Goal: Information Seeking & Learning: Learn about a topic

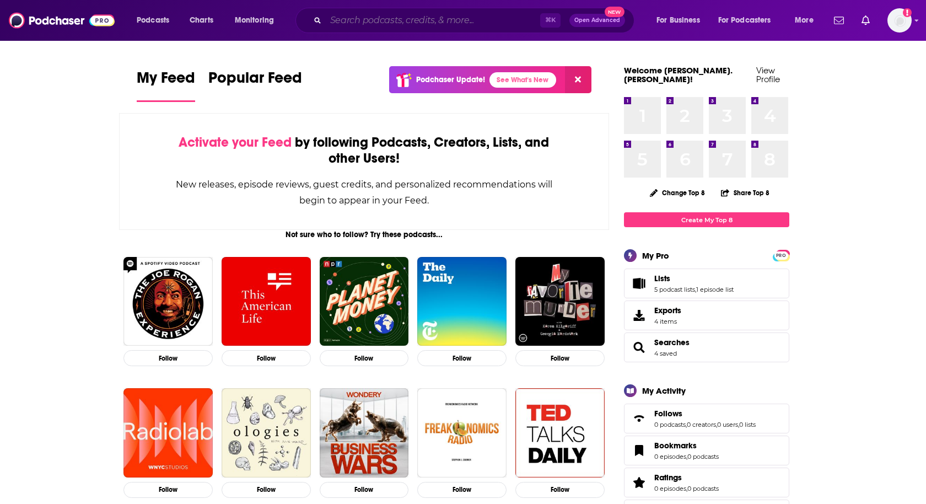
click at [337, 23] on input "Search podcasts, credits, & more..." at bounding box center [433, 21] width 214 height 18
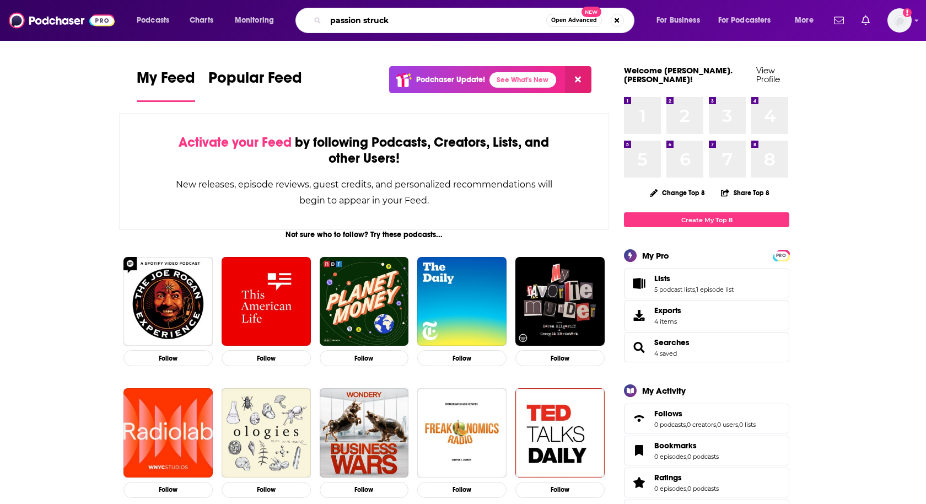
type input "passion struck"
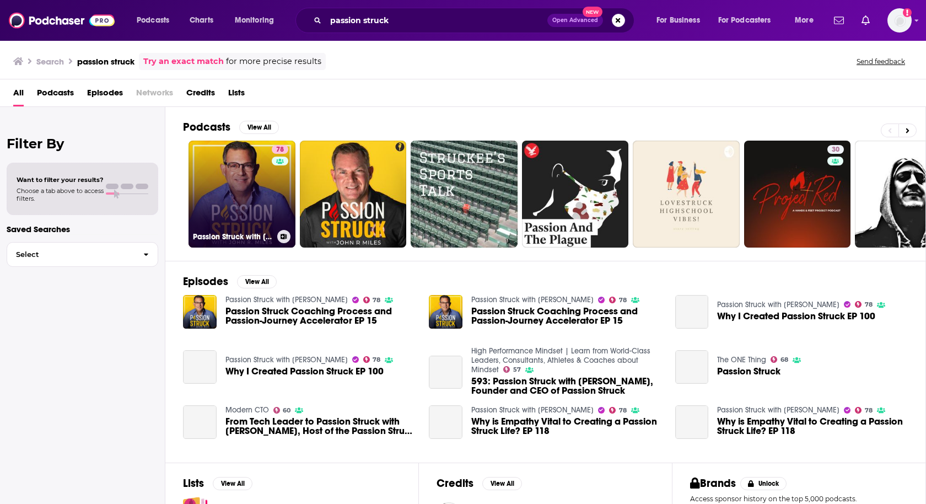
click at [230, 188] on link "78 Passion Struck with [PERSON_NAME]" at bounding box center [241, 194] width 107 height 107
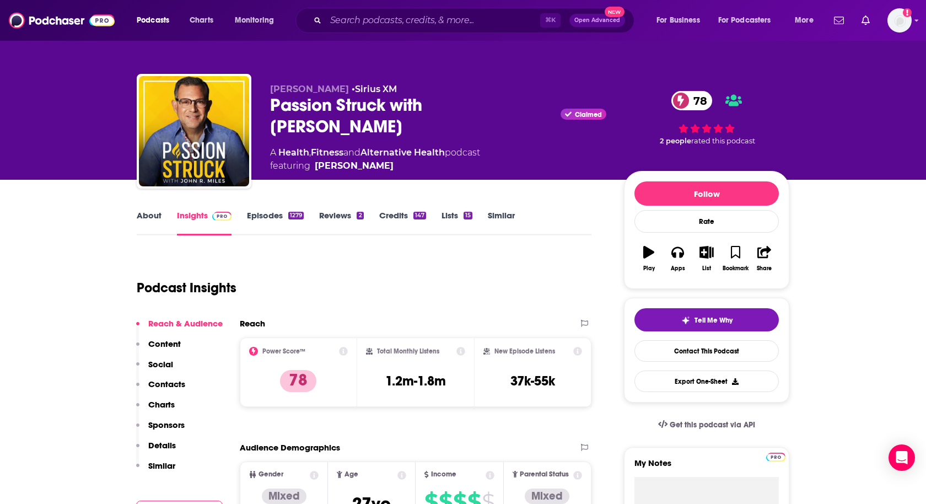
click at [145, 222] on link "About" at bounding box center [149, 222] width 25 height 25
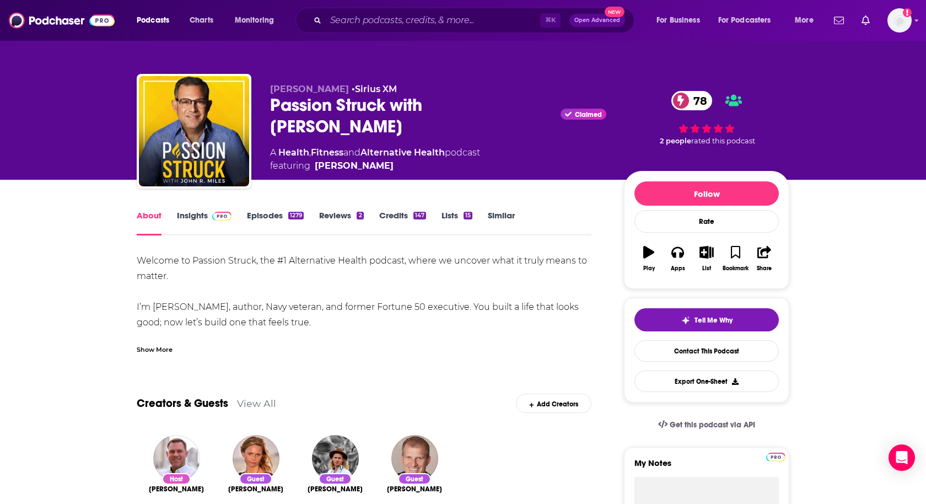
click at [142, 344] on div "Show More" at bounding box center [155, 348] width 36 height 10
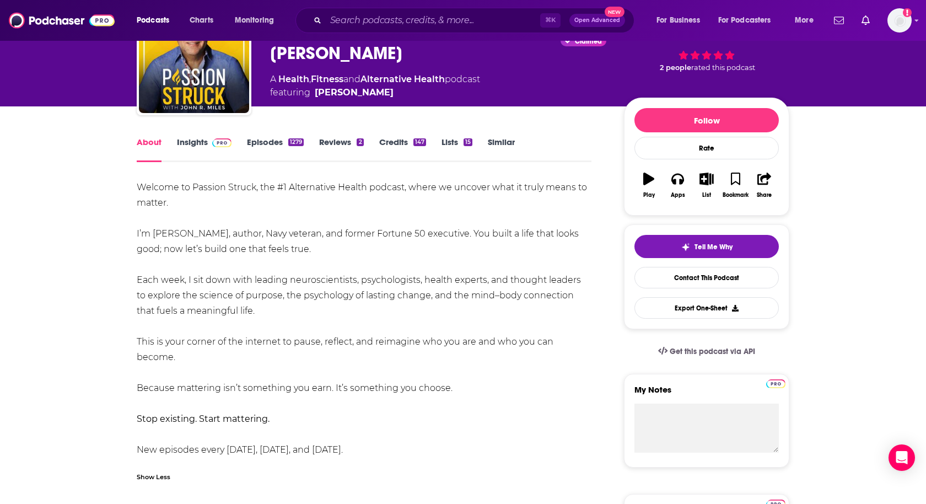
scroll to position [75, 0]
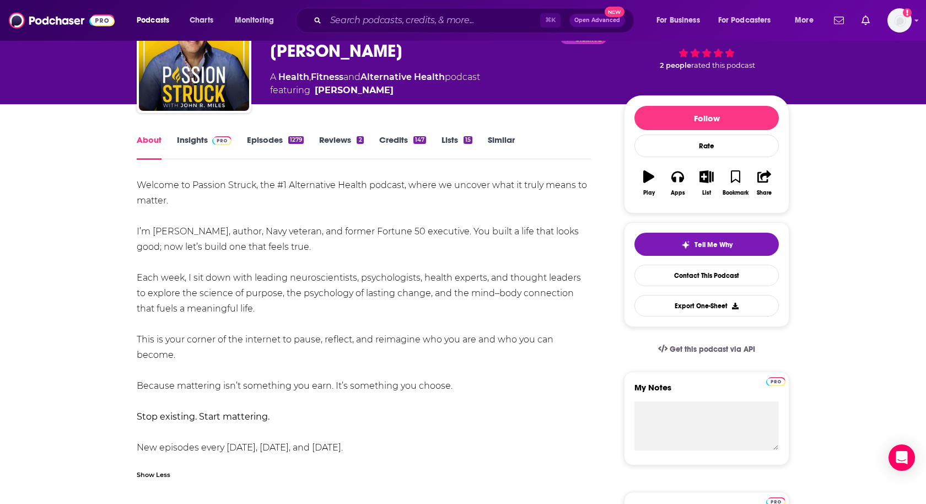
drag, startPoint x: 138, startPoint y: 275, endPoint x: 250, endPoint y: 306, distance: 115.5
click at [250, 306] on div "Welcome to Passion Struck, the #1 Alternative Health podcast, where we uncover …" at bounding box center [364, 316] width 455 height 278
copy div "Each week, I sit down with leading neuroscientists, psychologists, health exper…"
click at [340, 24] on input "Search podcasts, credits, & more..." at bounding box center [433, 21] width 214 height 18
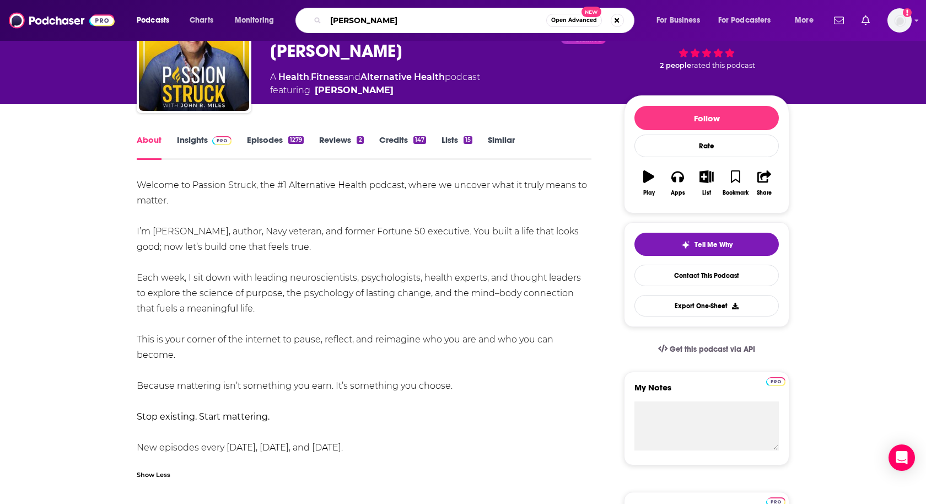
type input "[PERSON_NAME]"
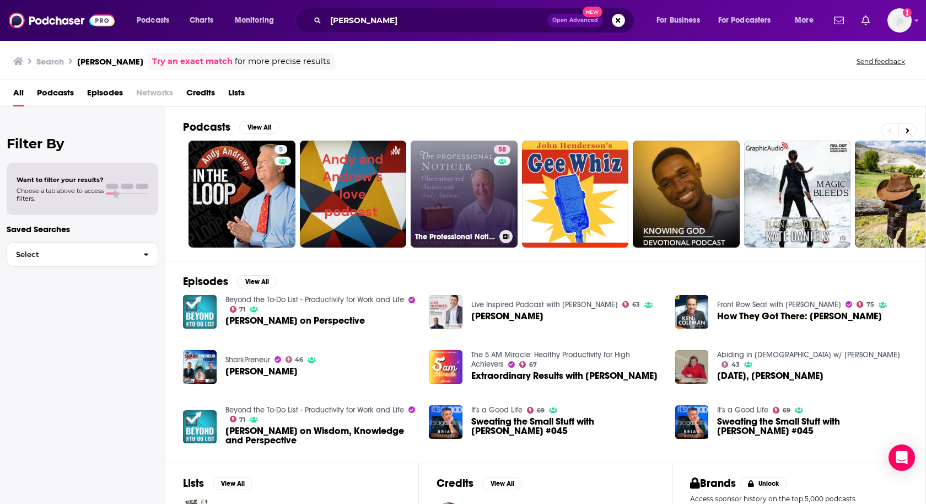
click at [468, 191] on link "58 The Professional Noticer" at bounding box center [464, 194] width 107 height 107
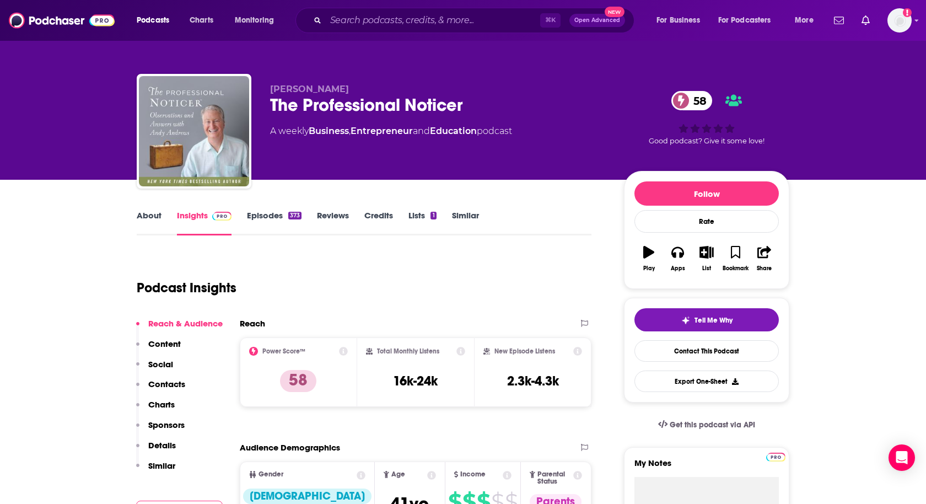
click at [279, 218] on link "Episodes 373" at bounding box center [274, 222] width 55 height 25
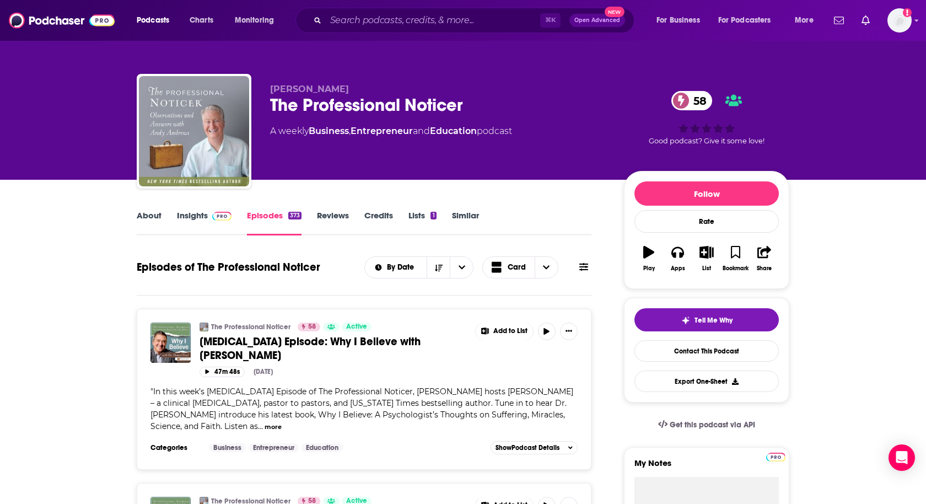
click at [139, 217] on link "About" at bounding box center [149, 222] width 25 height 25
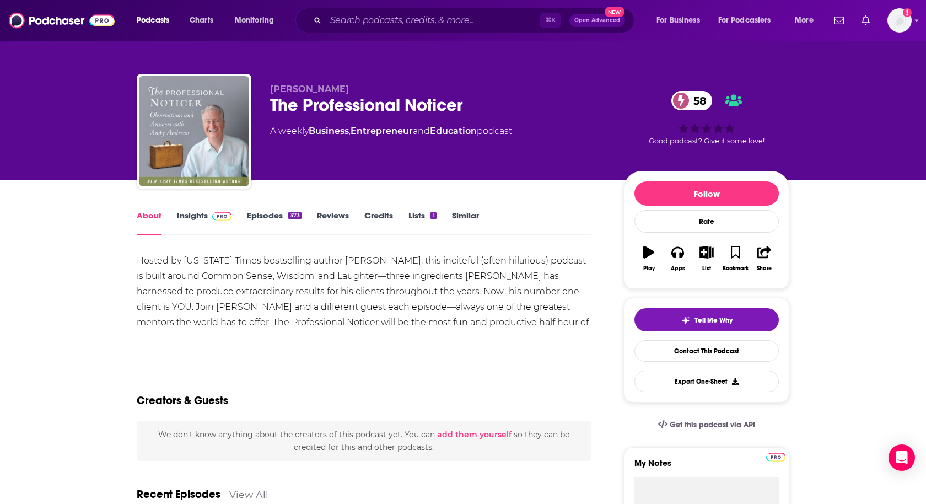
click at [188, 218] on link "Insights" at bounding box center [204, 222] width 55 height 25
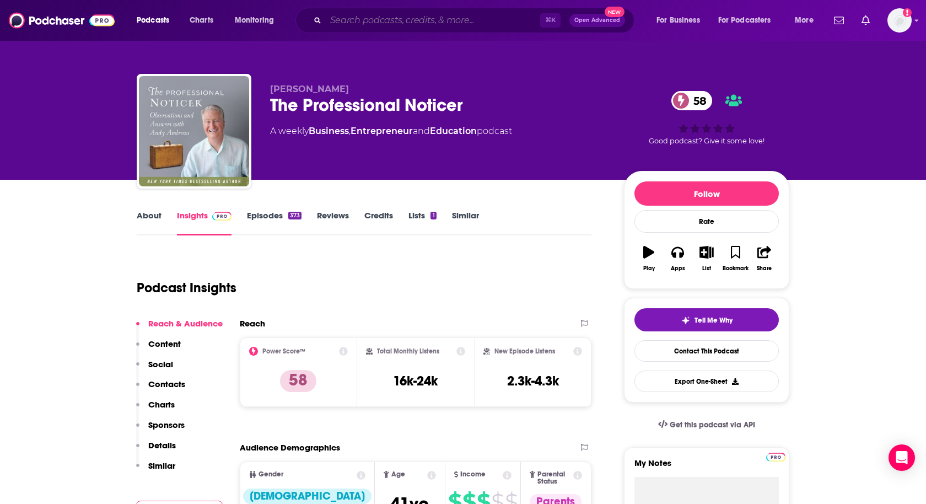
click at [458, 24] on input "Search podcasts, credits, & more..." at bounding box center [433, 21] width 214 height 18
click at [147, 221] on link "About" at bounding box center [149, 222] width 25 height 25
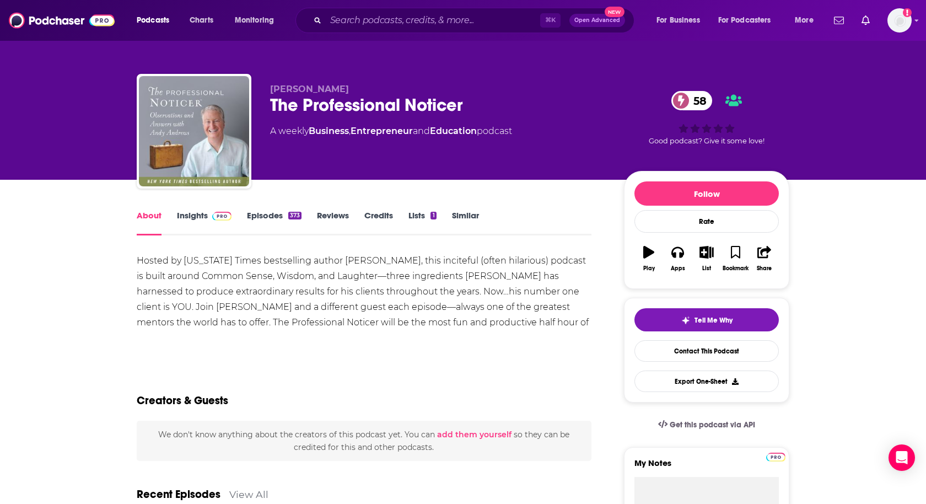
click at [197, 216] on link "Insights" at bounding box center [204, 222] width 55 height 25
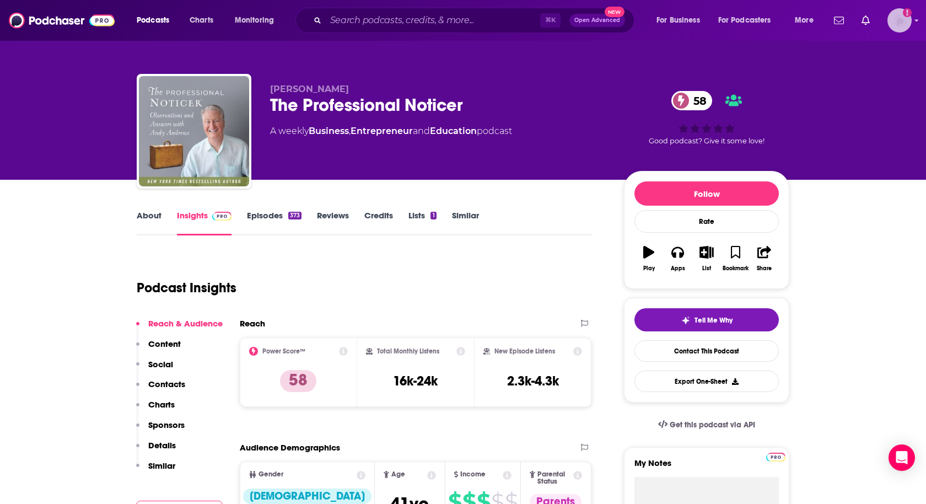
click at [894, 26] on img "Logged in as heidi.egloff" at bounding box center [899, 20] width 24 height 24
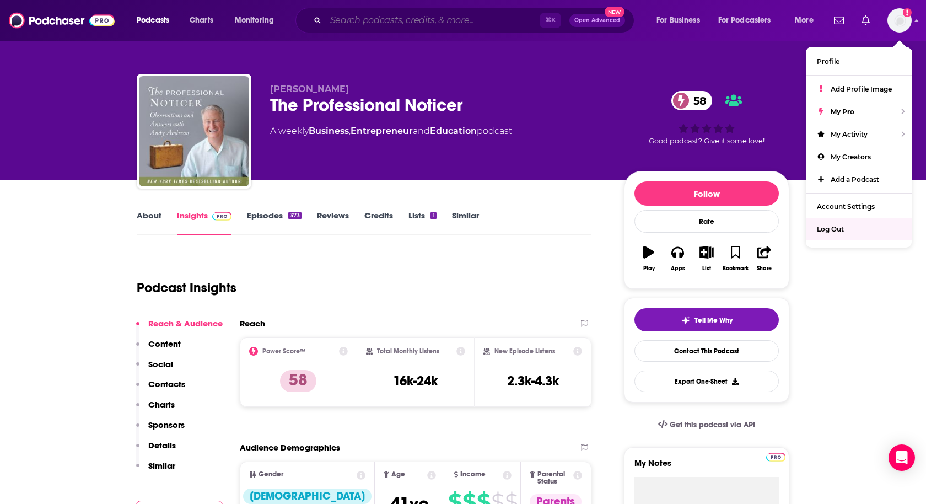
click at [389, 24] on input "Search podcasts, credits, & more..." at bounding box center [433, 21] width 214 height 18
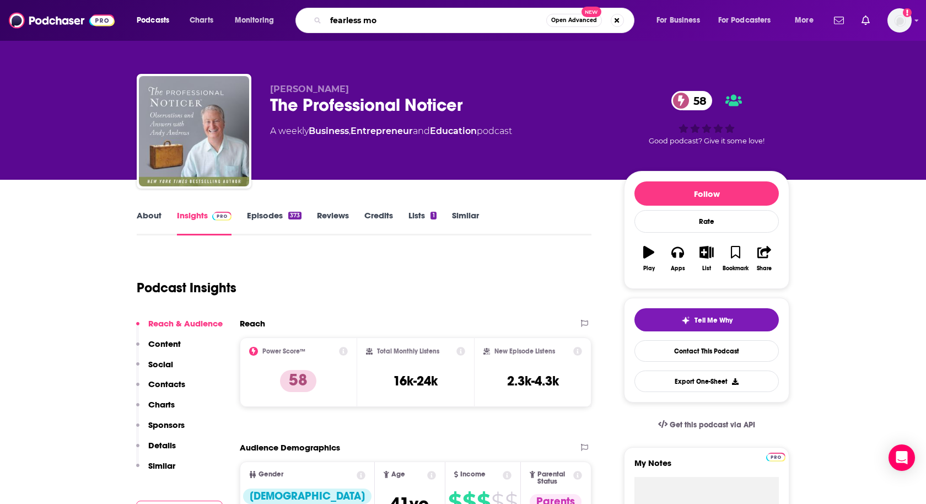
type input "fearless mom"
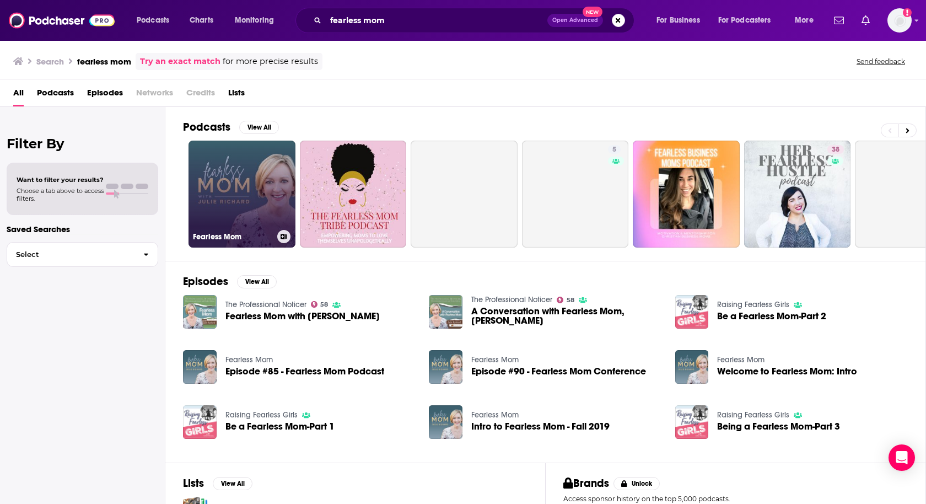
click at [250, 199] on link "Fearless Mom" at bounding box center [241, 194] width 107 height 107
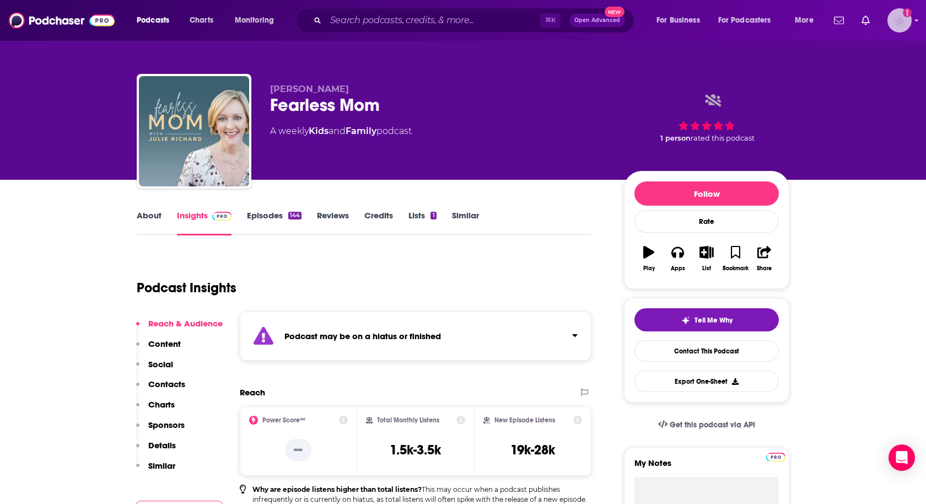
click at [902, 25] on img "Logged in as heidi.egloff" at bounding box center [899, 20] width 24 height 24
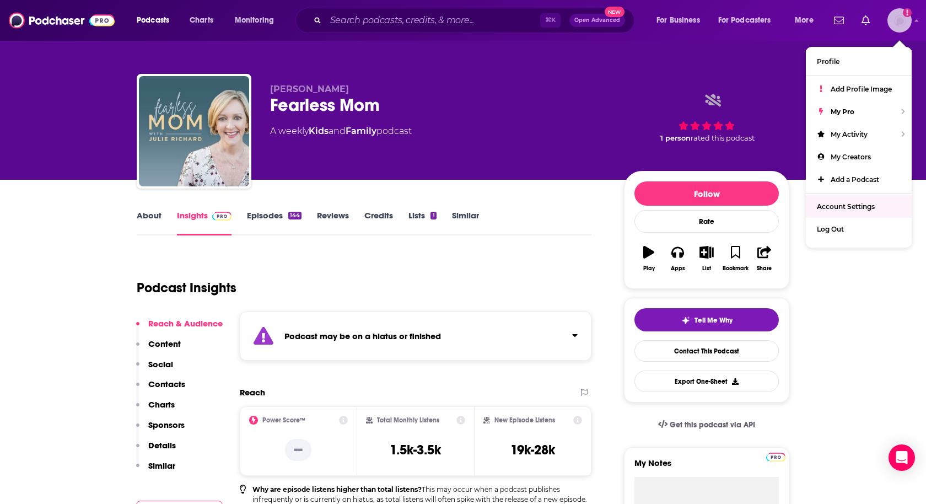
click at [826, 226] on span "Log Out" at bounding box center [830, 229] width 27 height 8
